Goal: Task Accomplishment & Management: Complete application form

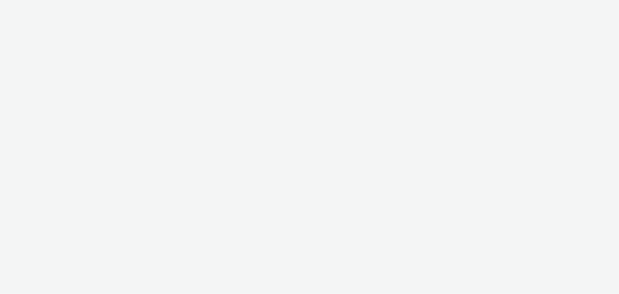
select select "b626f941-834b-427f-b453-0a2b95f57350"
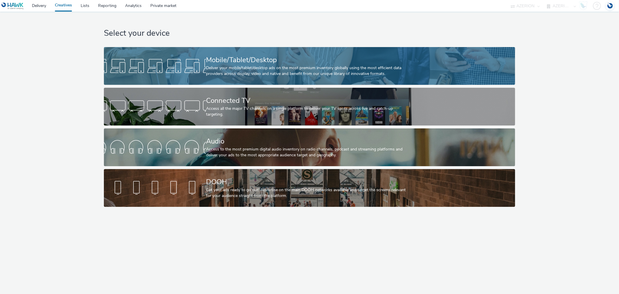
click at [254, 70] on div "Deliver your mobile/tablet/desktop ads on the most premium inventory globally u…" at bounding box center [308, 71] width 205 height 12
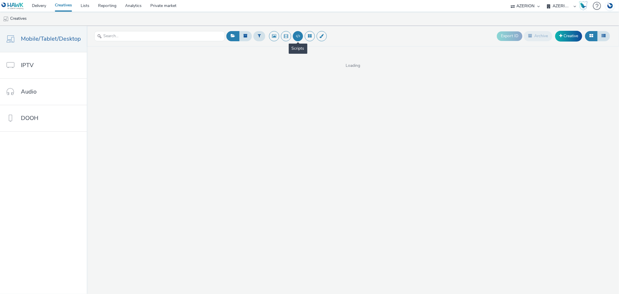
click at [300, 36] on button at bounding box center [298, 36] width 10 height 10
click at [39, 5] on link "Delivery" at bounding box center [39, 6] width 23 height 12
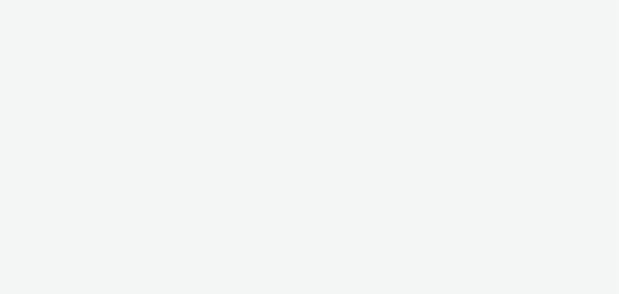
select select "b626f941-834b-427f-b453-0a2b95f57350"
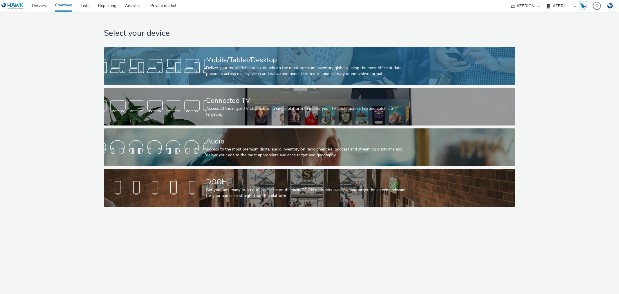
click at [179, 60] on div at bounding box center [155, 66] width 102 height 19
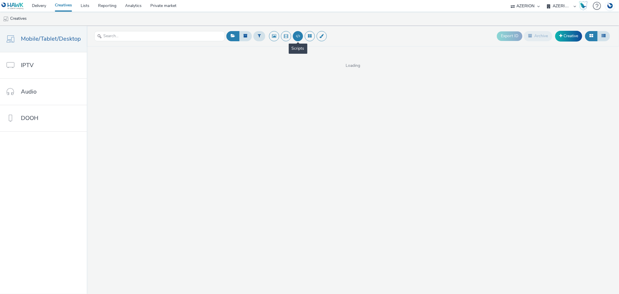
click at [296, 36] on button at bounding box center [298, 36] width 10 height 10
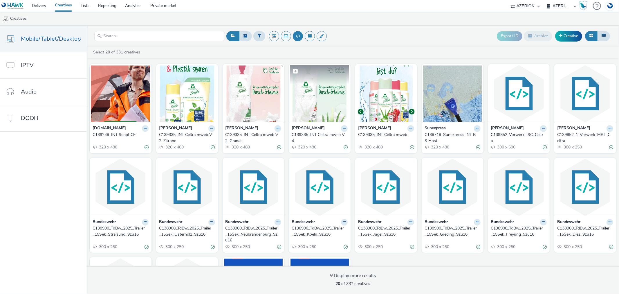
scroll to position [89, 0]
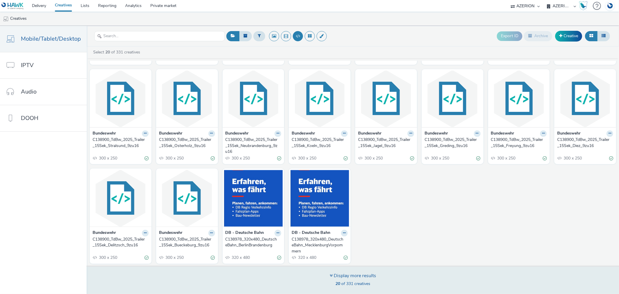
click at [353, 280] on div "Display more results 20 of 331 creatives" at bounding box center [353, 280] width 46 height 16
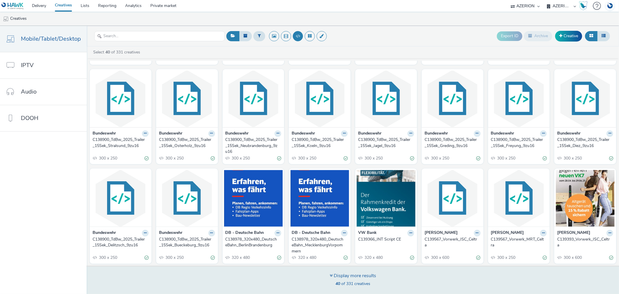
click at [353, 280] on div "Display more results 40 of 331 creatives" at bounding box center [353, 280] width 46 height 16
click at [353, 280] on div "Display more results 60 of 331 creatives" at bounding box center [353, 280] width 46 height 16
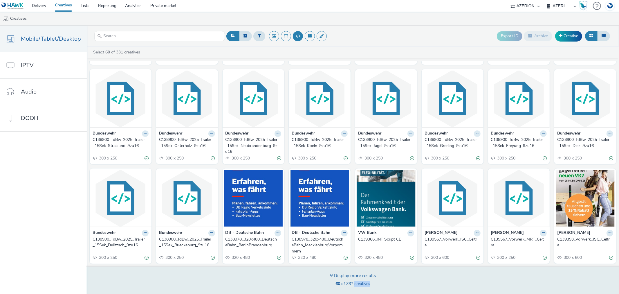
click at [349, 272] on div at bounding box center [349, 272] width 0 height 0
click at [353, 280] on div "Display more results 60 of 331 creatives" at bounding box center [353, 280] width 46 height 16
click at [353, 277] on div "Display more results" at bounding box center [353, 275] width 46 height 7
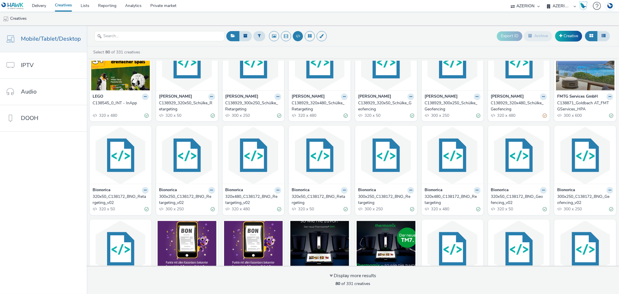
scroll to position [749, 0]
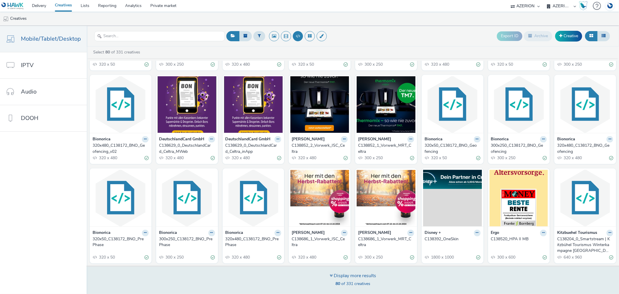
click at [350, 279] on div "Display more results 80 of 331 creatives" at bounding box center [353, 280] width 46 height 16
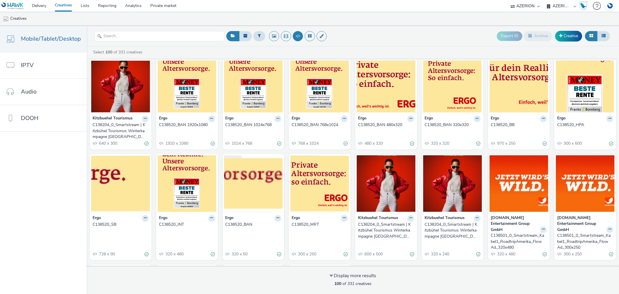
scroll to position [1058, 0]
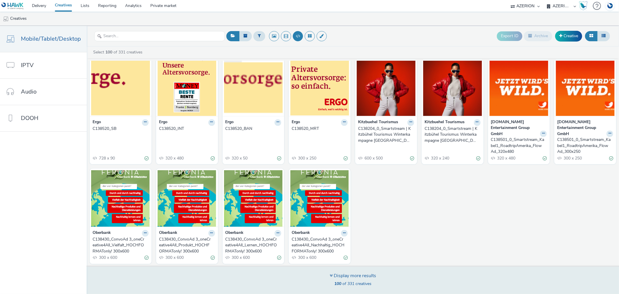
click at [352, 273] on div "Display more results" at bounding box center [353, 275] width 46 height 7
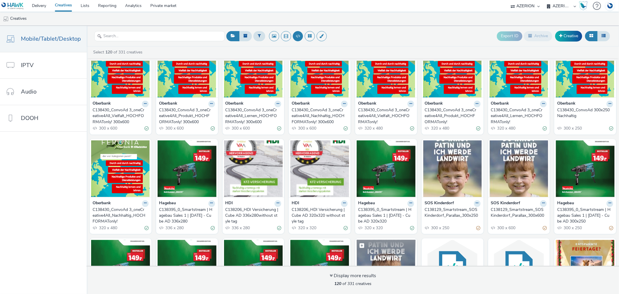
scroll to position [1257, 0]
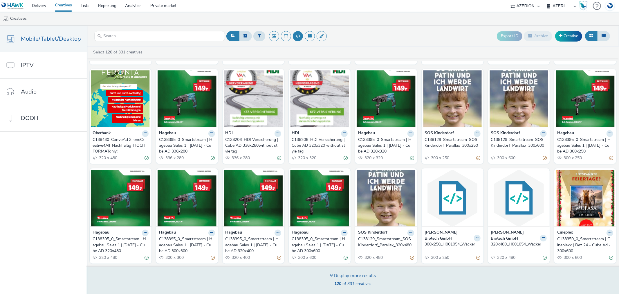
click at [355, 279] on div "Display more results 120 of 331 creatives" at bounding box center [353, 280] width 46 height 16
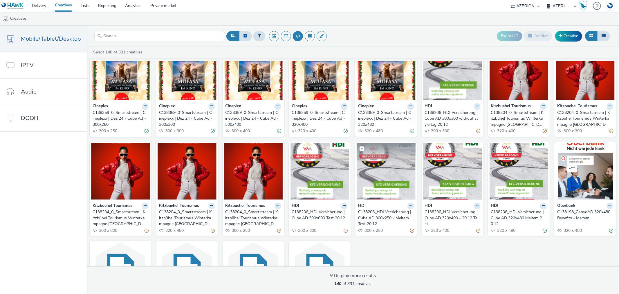
scroll to position [1550, 0]
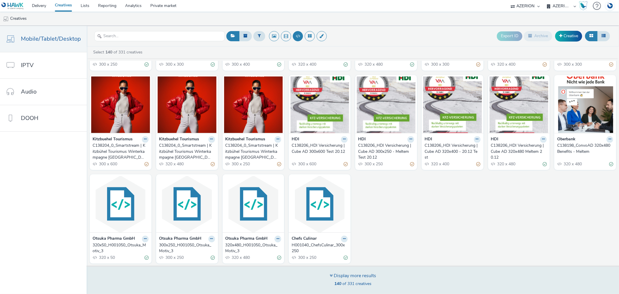
click at [362, 278] on div "Display more results" at bounding box center [353, 275] width 46 height 7
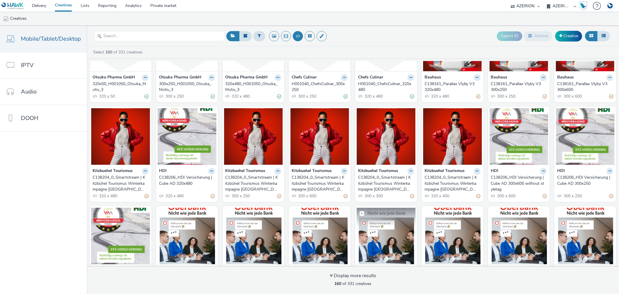
scroll to position [1743, 0]
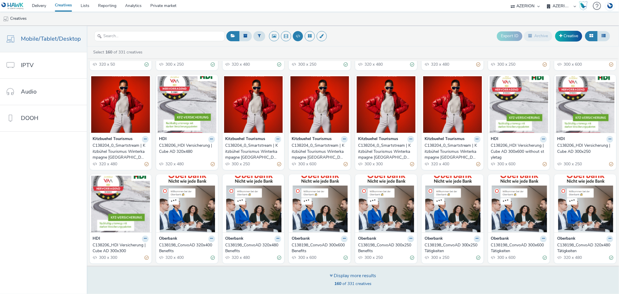
click at [359, 277] on div "Display more results" at bounding box center [353, 275] width 46 height 7
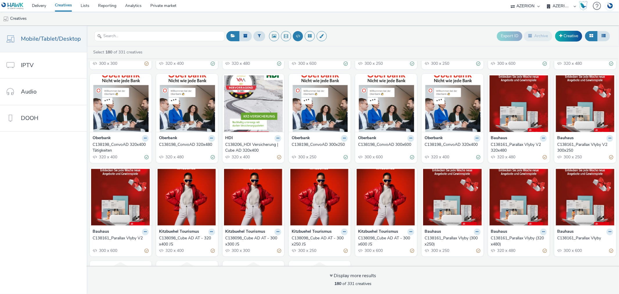
scroll to position [2023, 0]
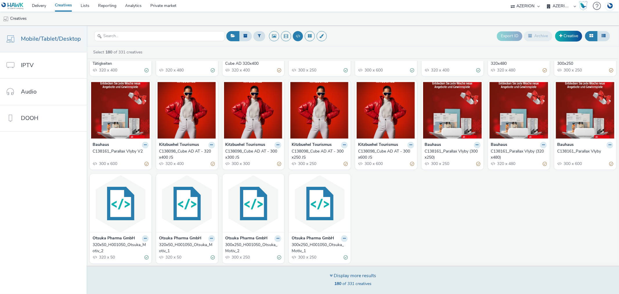
click at [358, 286] on div "180 of 331 creatives" at bounding box center [353, 284] width 46 height 6
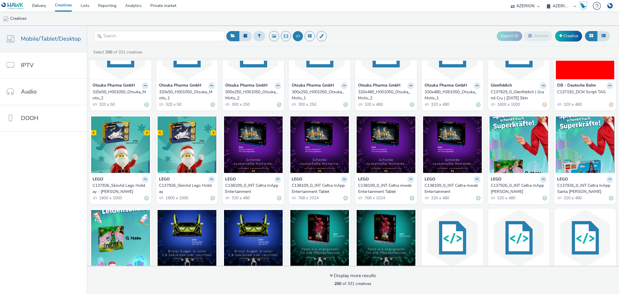
scroll to position [2216, 0]
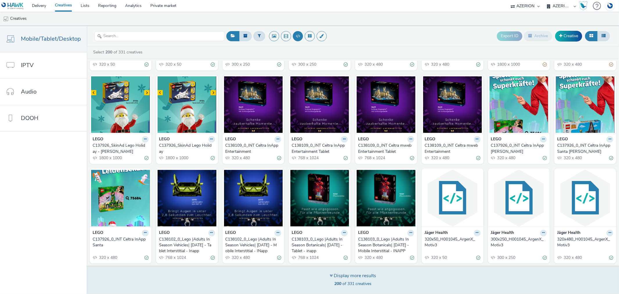
click at [350, 285] on span "200 of 331 creatives" at bounding box center [352, 284] width 37 height 6
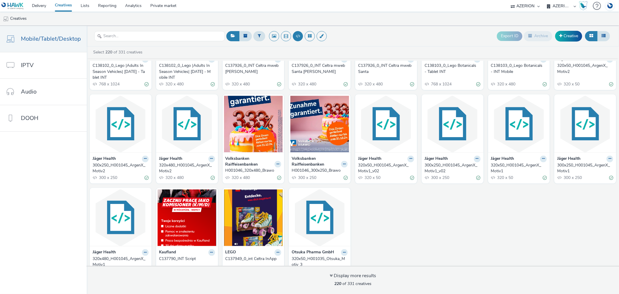
scroll to position [2502, 0]
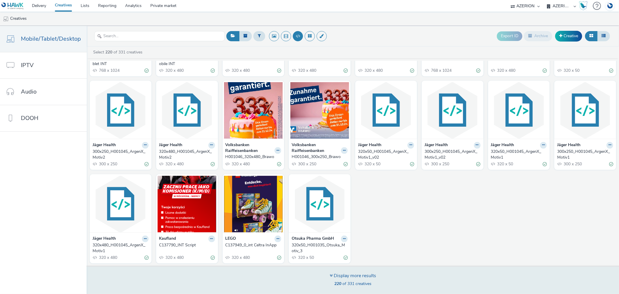
click at [342, 276] on div "Display more results" at bounding box center [353, 275] width 46 height 7
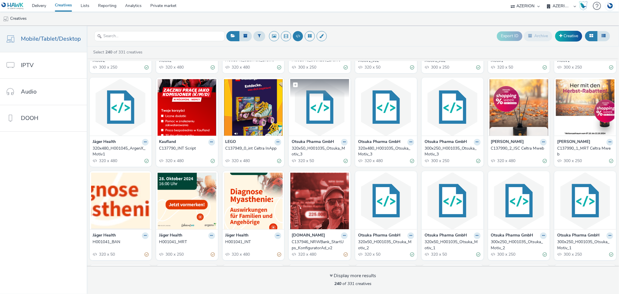
scroll to position [2695, 0]
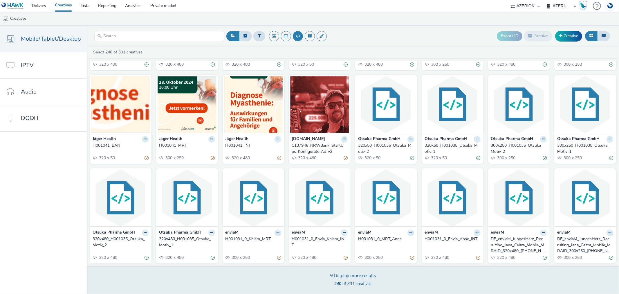
click at [360, 274] on div "Display more results" at bounding box center [353, 275] width 46 height 7
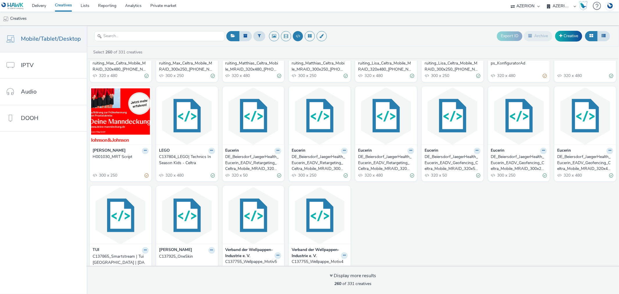
scroll to position [2999, 0]
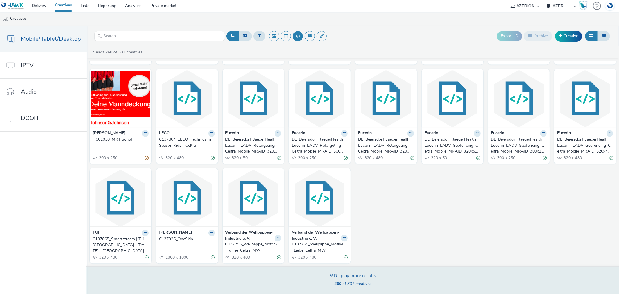
click at [356, 274] on div "Display more results" at bounding box center [353, 275] width 46 height 7
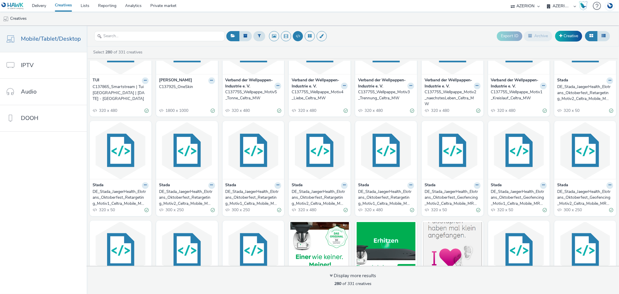
scroll to position [3204, 0]
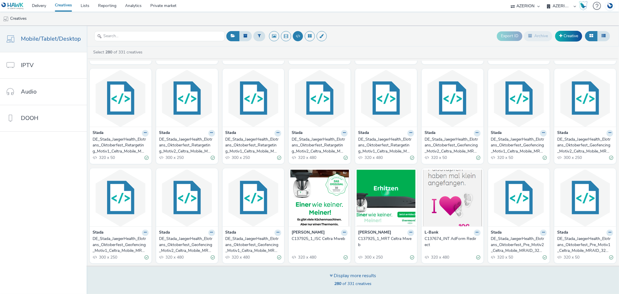
click at [355, 281] on span "280 of 331 creatives" at bounding box center [352, 284] width 37 height 6
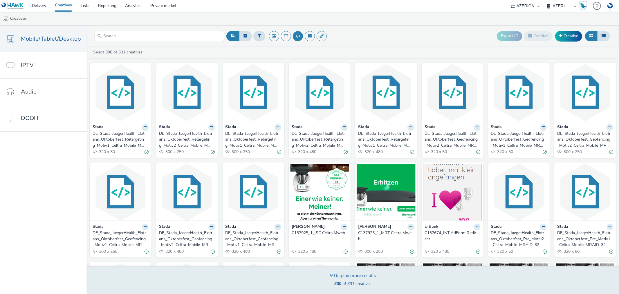
click at [344, 280] on div "Display more results 300 of 331 creatives" at bounding box center [353, 280] width 46 height 16
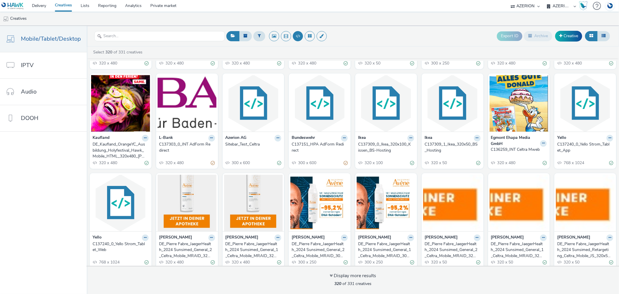
scroll to position [3701, 0]
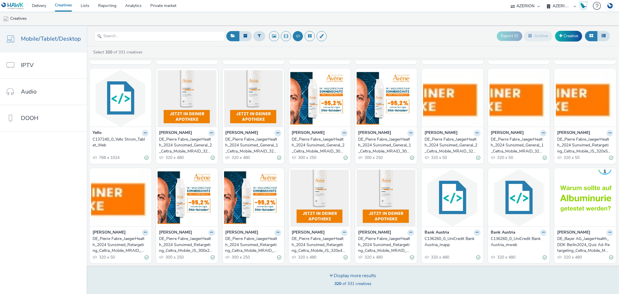
click at [350, 281] on span "320 of 331 creatives" at bounding box center [352, 284] width 37 height 6
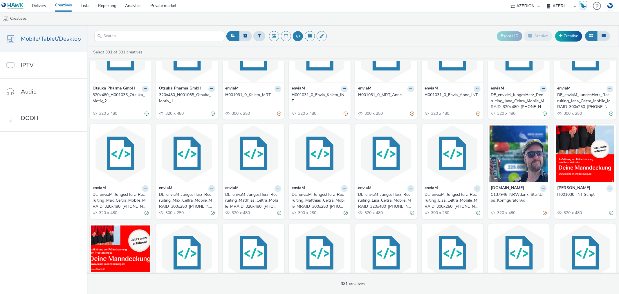
scroll to position [2829, 0]
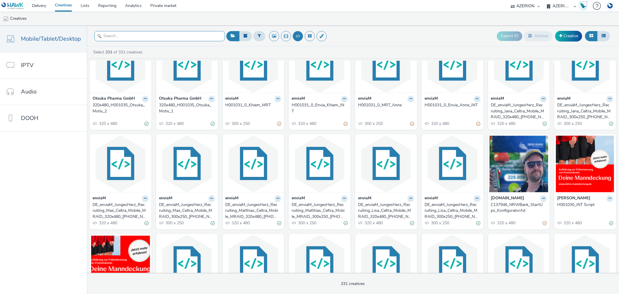
click at [129, 37] on input "text" at bounding box center [159, 36] width 131 height 10
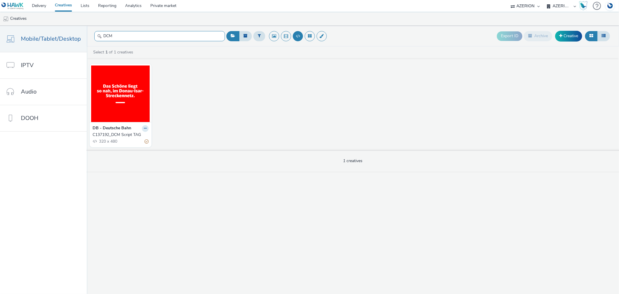
type input "DCM"
click at [110, 136] on div "C137192_DCM Script TAG" at bounding box center [120, 135] width 54 height 6
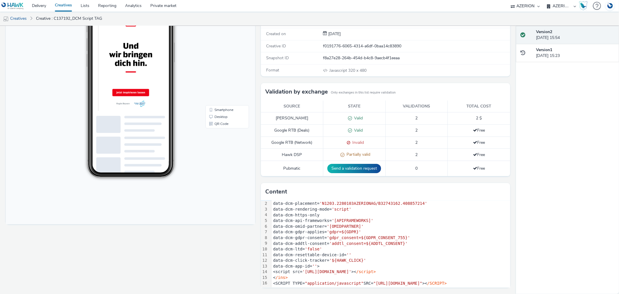
scroll to position [11, 0]
drag, startPoint x: 365, startPoint y: 256, endPoint x: 279, endPoint y: 255, distance: 85.6
click at [279, 257] on div "data-dcm-click-tracker= '${HAWK_CLICK}'" at bounding box center [413, 260] width 284 height 6
copy div "data-dcm-click-tracker= '${HAWK_CLICK}'"
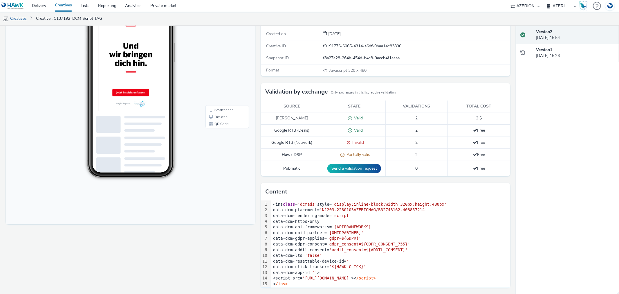
click at [17, 18] on link "Creatives" at bounding box center [15, 19] width 30 height 14
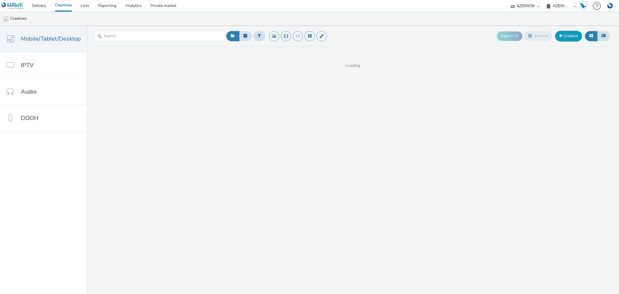
click at [569, 37] on link "Creative" at bounding box center [568, 36] width 27 height 10
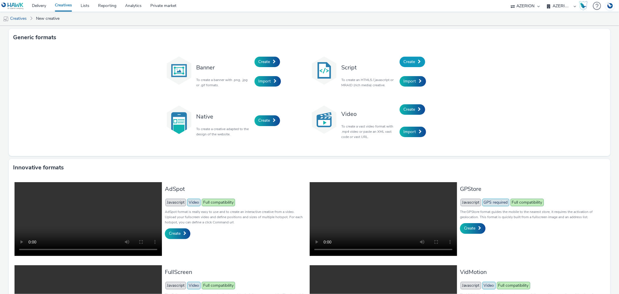
click at [414, 61] on link "Create" at bounding box center [413, 62] width 26 height 10
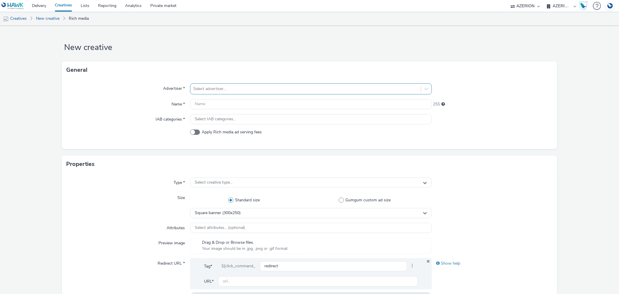
click at [258, 89] on div at bounding box center [305, 88] width 224 height 7
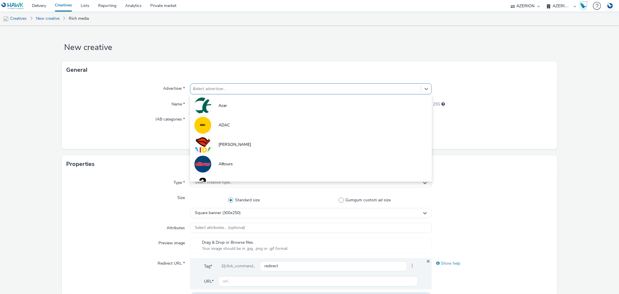
type input "db"
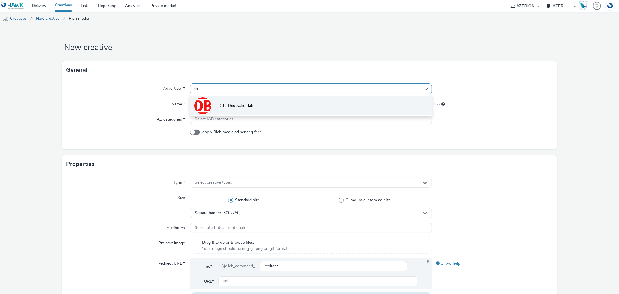
drag, startPoint x: 256, startPoint y: 107, endPoint x: 237, endPoint y: 110, distance: 19.5
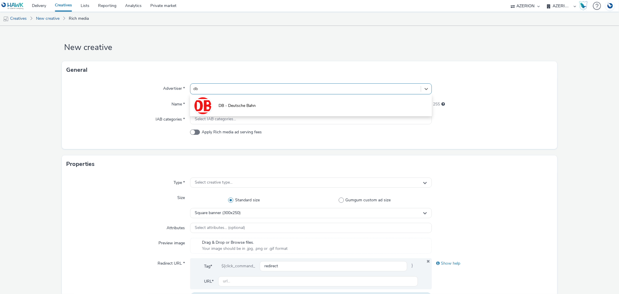
click at [255, 107] on li "DB - Deutsche Bahn" at bounding box center [310, 104] width 241 height 19
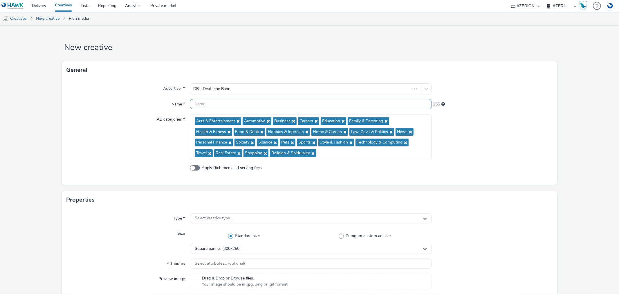
click at [225, 103] on input "text" at bounding box center [310, 104] width 241 height 10
paste input "C139985"
click at [252, 103] on input "C139985_HPA - Redirect Script DCM" at bounding box center [310, 104] width 241 height 10
type input "C139985_HPA - Redirect Script TAG DCM"
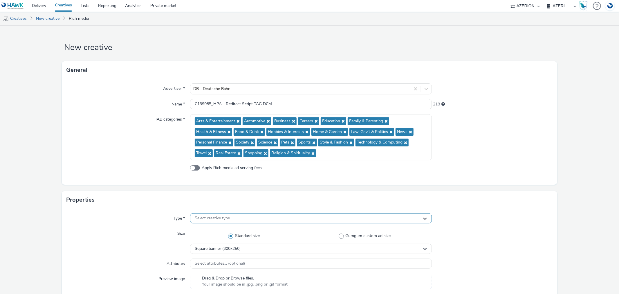
click at [218, 217] on span "Select creative type..." at bounding box center [214, 218] width 38 height 5
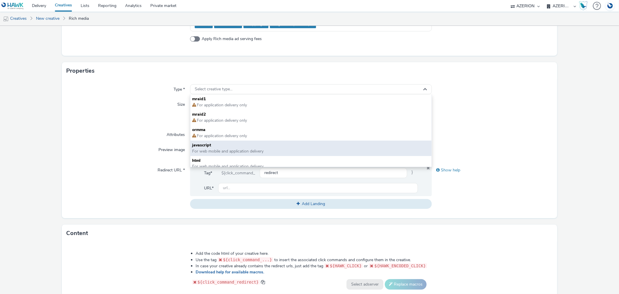
click at [211, 145] on span "javascript" at bounding box center [310, 145] width 237 height 6
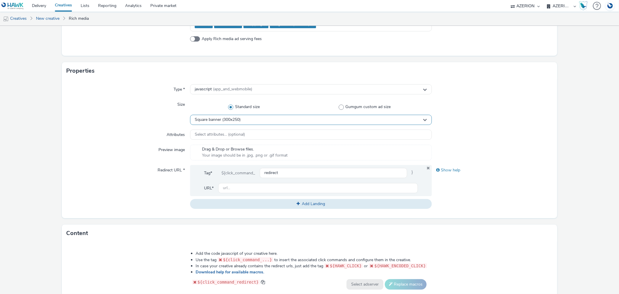
click at [221, 118] on span "Square banner (300x250)" at bounding box center [218, 119] width 46 height 5
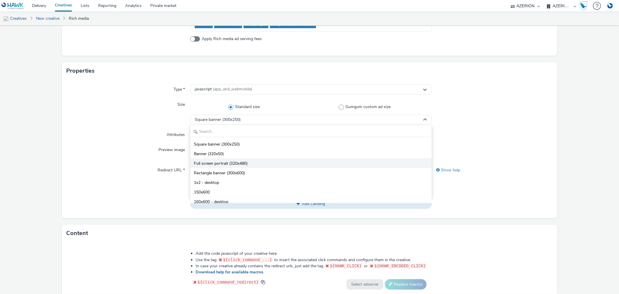
click at [227, 160] on span "Full screen portrait (320x480)" at bounding box center [221, 163] width 54 height 6
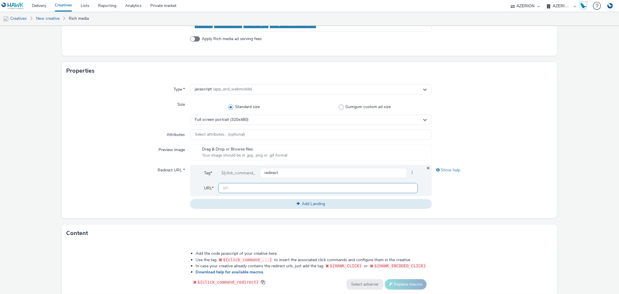
click at [274, 186] on input "text" at bounding box center [317, 188] width 199 height 10
paste input "https://www.abs38.de/news/sneak-preview-das-grosse-miteinander-am-tag-der-schie…"
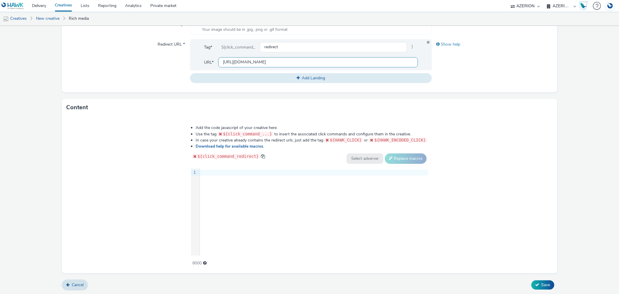
type input "https://www.abs38.de/news/sneak-preview-das-grosse-miteinander-am-tag-der-schie…"
click at [246, 213] on div "9 1 ›" at bounding box center [309, 211] width 237 height 87
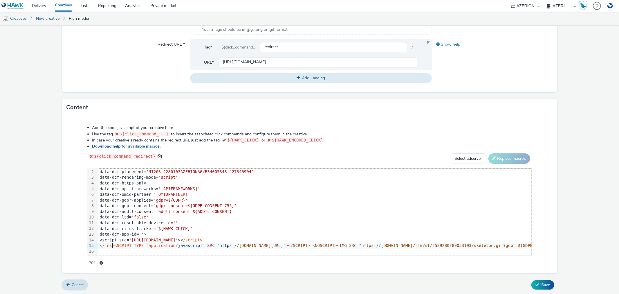
click at [112, 243] on span "/ins><SCRIPT TYPE="application/" at bounding box center [140, 245] width 76 height 5
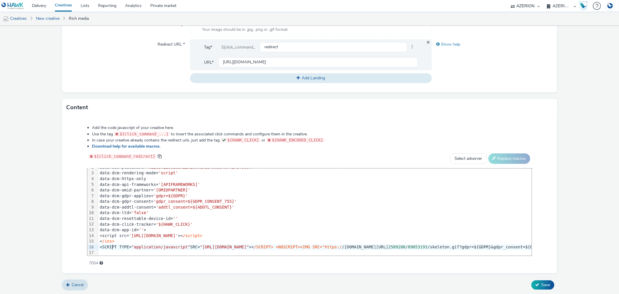
click at [111, 245] on div "<SCRIPT TYPE= "application/javascript" SRC= "https://pixel.adsafeprotected.com/…" at bounding box center [414, 247] width 633 height 6
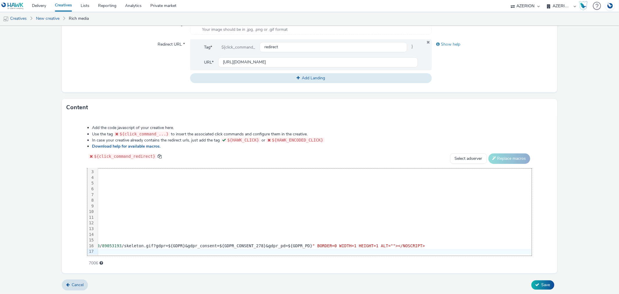
scroll to position [17, 0]
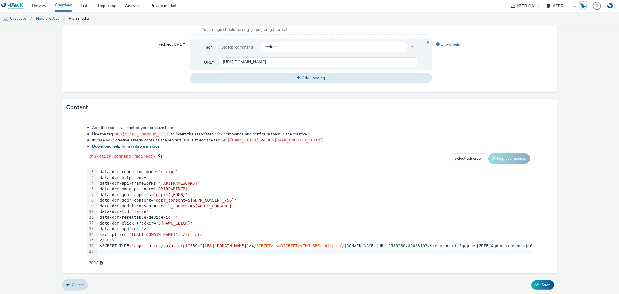
click at [342, 243] on span "/SCRIPT> <NOSCRIPT><IMG SRC="https:/" at bounding box center [298, 245] width 88 height 5
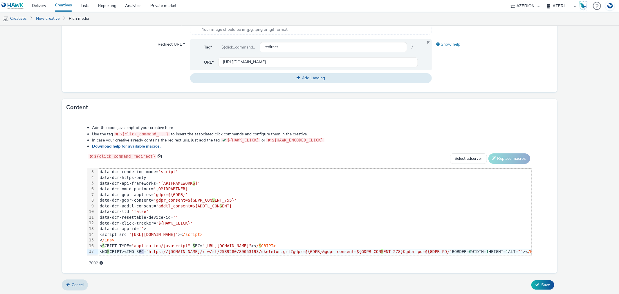
drag, startPoint x: 108, startPoint y: 246, endPoint x: 66, endPoint y: 244, distance: 41.8
click at [66, 244] on div "Add the code javascript of your creative here. Use the tag ${click_command_...}…" at bounding box center [309, 192] width 486 height 143
click at [118, 249] on div "<NOSCRIPT><IMG SRC= "https://pixel.adsafeprotected.com/rfw/st/2589280/89053193/…" at bounding box center [328, 252] width 460 height 6
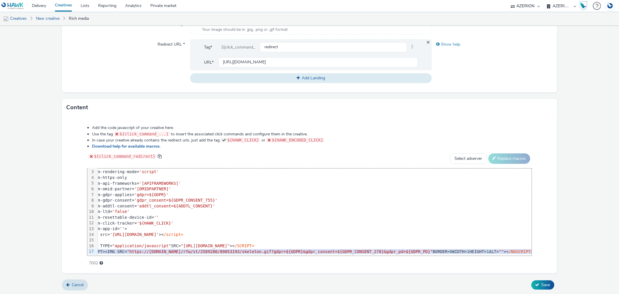
scroll to position [17, 34]
drag, startPoint x: 108, startPoint y: 245, endPoint x: 538, endPoint y: 245, distance: 429.5
click at [538, 245] on div "Add the code javascript of your creative here. Use the tag ${click_command_...}…" at bounding box center [309, 192] width 486 height 143
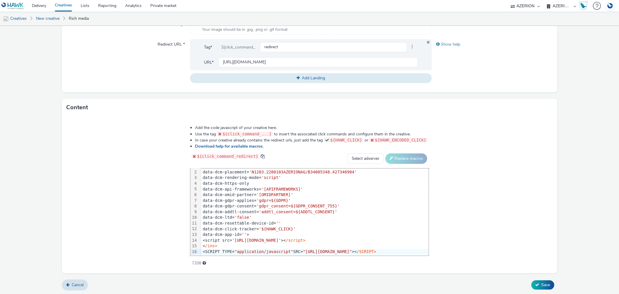
scroll to position [6, 0]
click at [539, 286] on button "Save" at bounding box center [542, 284] width 23 height 9
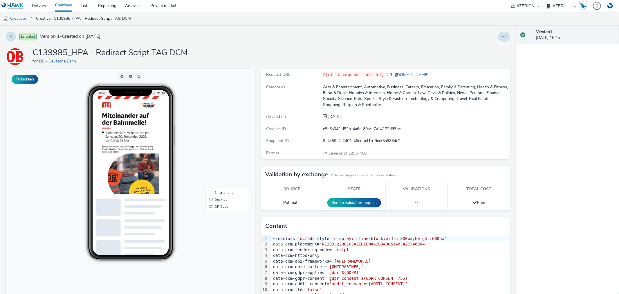
click at [67, 2] on link "Creatives" at bounding box center [63, 6] width 26 height 12
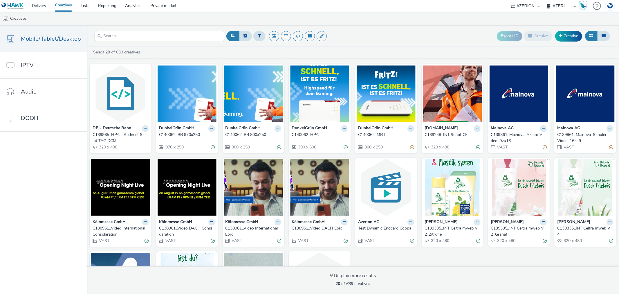
click at [115, 134] on div "C139985_HPA - Redirect Script TAG DCM" at bounding box center [120, 138] width 54 height 12
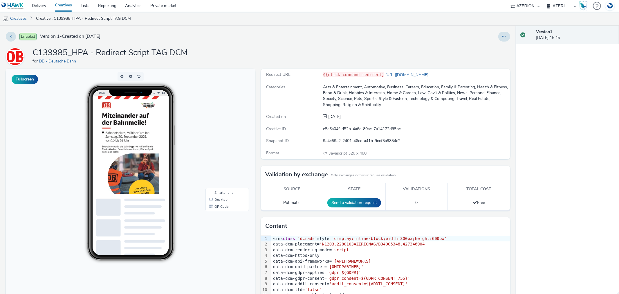
drag, startPoint x: 501, startPoint y: 37, endPoint x: 500, endPoint y: 42, distance: 5.0
click at [503, 37] on icon at bounding box center [504, 36] width 3 height 4
click at [485, 48] on link "Edit" at bounding box center [489, 48] width 44 height 12
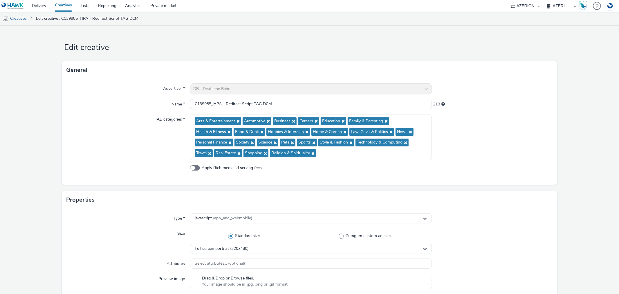
scroll to position [129, 0]
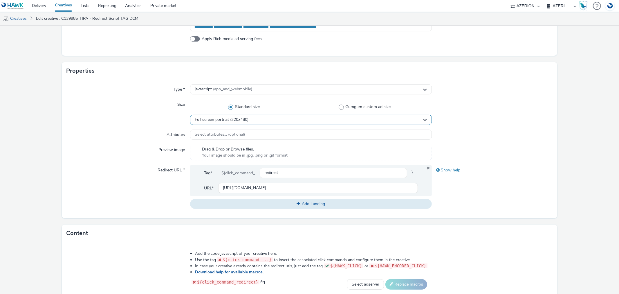
click at [219, 120] on span "Full screen portrait (320x480)" at bounding box center [222, 119] width 54 height 5
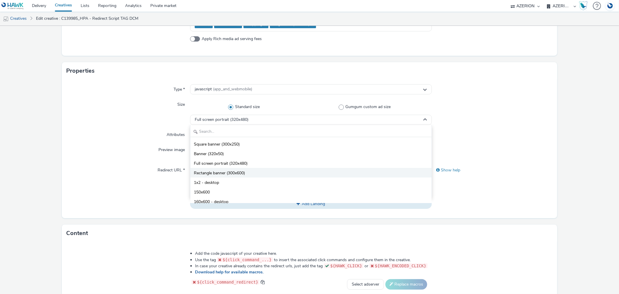
click at [225, 174] on span "Rectangle banner (300x600)" at bounding box center [219, 173] width 51 height 6
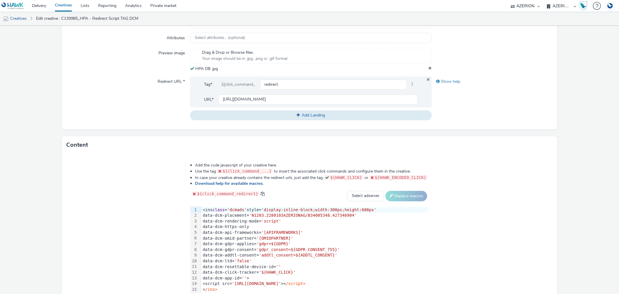
scroll to position [263, 0]
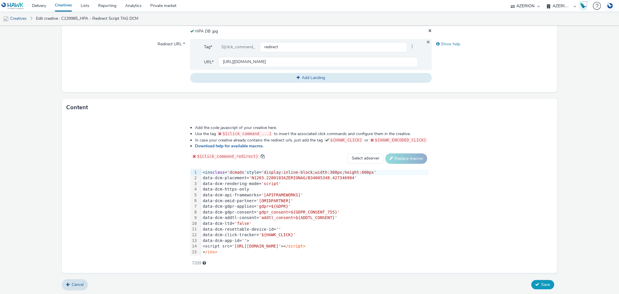
click at [544, 280] on button "Save" at bounding box center [542, 284] width 23 height 9
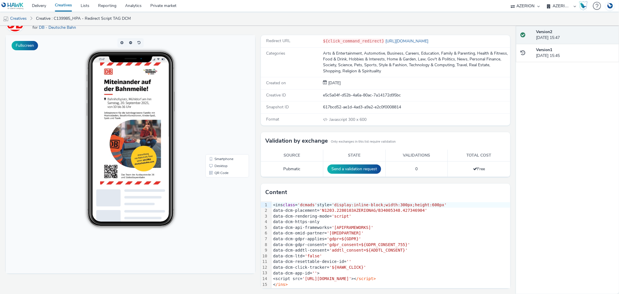
scroll to position [6, 0]
click at [368, 167] on button "Send a validation request" at bounding box center [354, 168] width 54 height 9
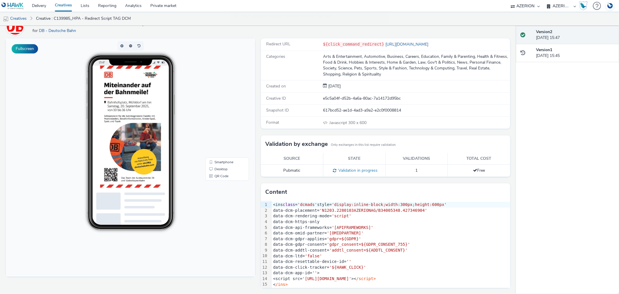
scroll to position [0, 0]
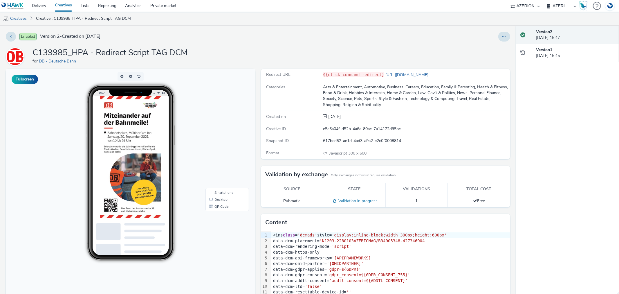
click at [12, 21] on link "Creatives" at bounding box center [15, 19] width 30 height 14
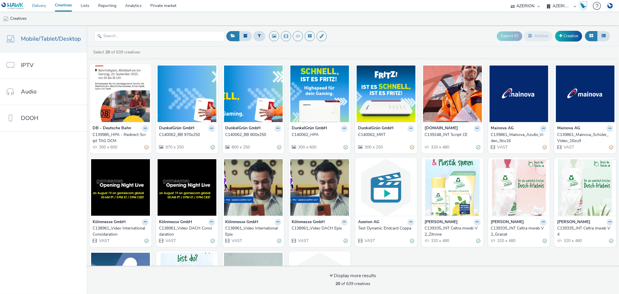
click at [38, 6] on link "Delivery" at bounding box center [39, 6] width 23 height 12
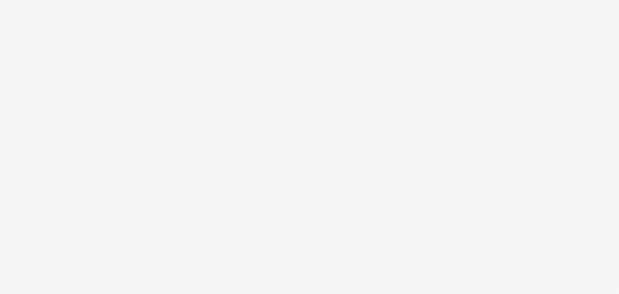
select select "b626f941-834b-427f-b453-0a2b95f57350"
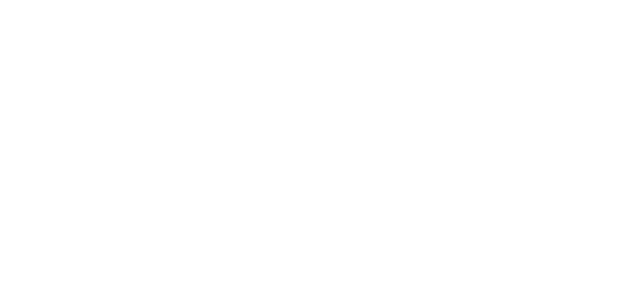
select select "b626f941-834b-427f-b453-0a2b95f57350"
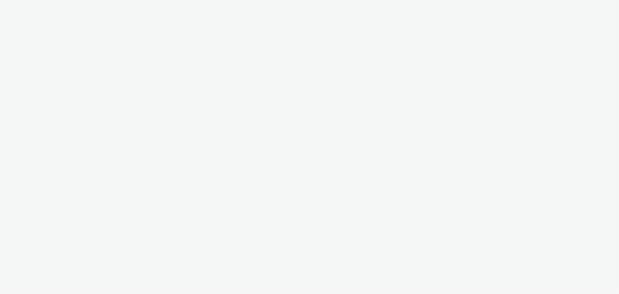
select select "b626f941-834b-427f-b453-0a2b95f57350"
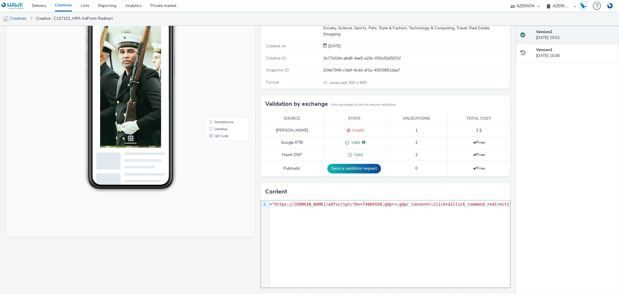
scroll to position [0, 88]
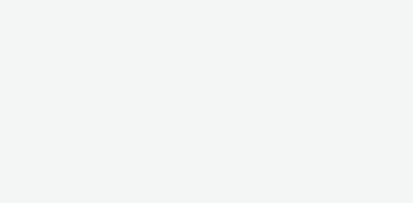
select select "b626f941-834b-427f-b453-0a2b95f57350"
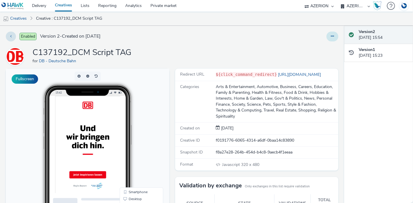
click at [331, 35] on icon at bounding box center [332, 36] width 3 height 4
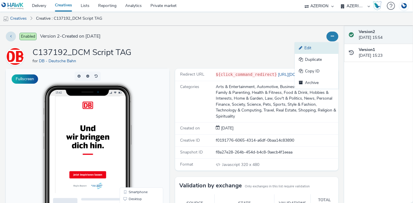
click at [302, 47] on link "Edit" at bounding box center [317, 48] width 44 height 12
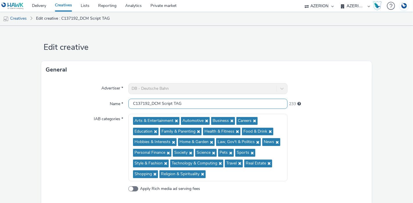
drag, startPoint x: 131, startPoint y: 102, endPoint x: 147, endPoint y: 102, distance: 16.5
click at [147, 102] on input "C137192_DCM Script TAG" at bounding box center [207, 104] width 159 height 10
